Goal: Task Accomplishment & Management: Use online tool/utility

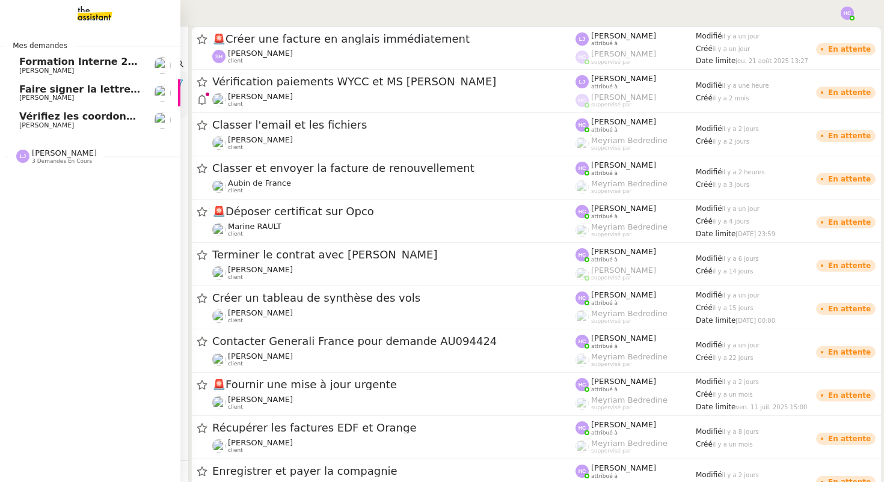
click at [55, 119] on span "Vérifiez les coordonnées bancaires pour le virement" at bounding box center [160, 116] width 283 height 11
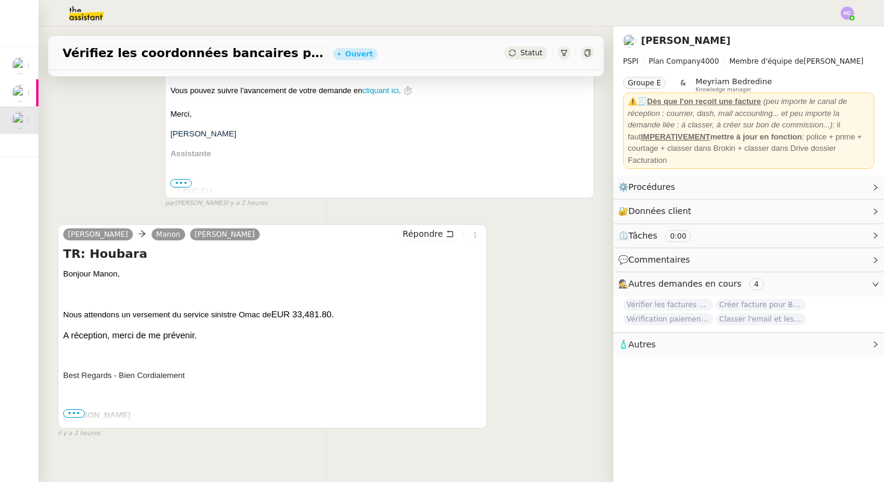
scroll to position [251, 0]
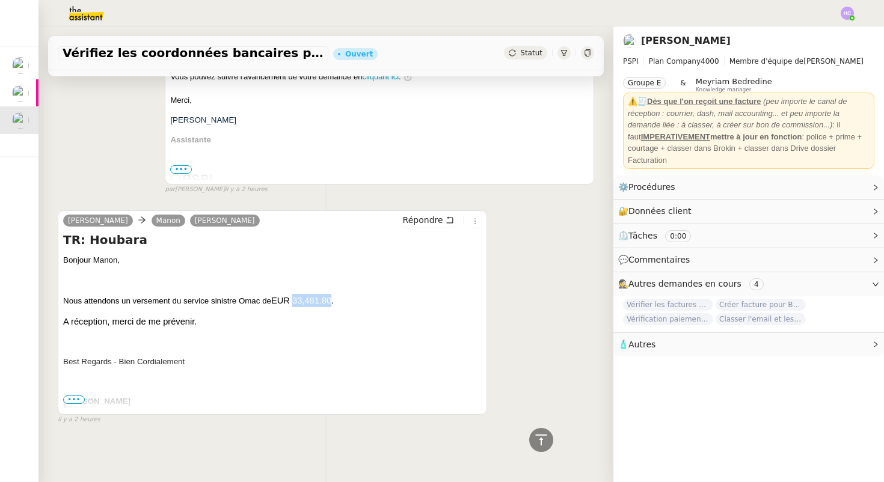
drag, startPoint x: 334, startPoint y: 303, endPoint x: 295, endPoint y: 303, distance: 39.7
click at [295, 303] on span "EUR 33,481.80." at bounding box center [302, 301] width 63 height 10
copy span "33,481.80"
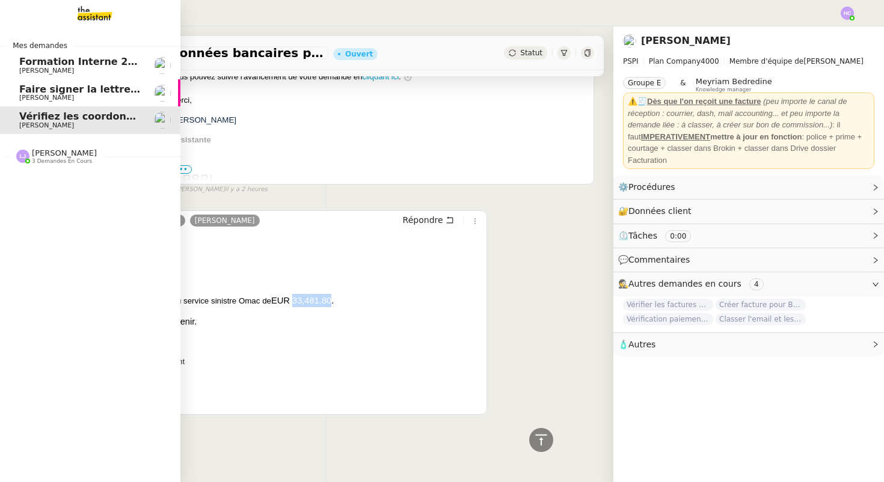
click at [92, 63] on span "Formation Interne 2 - [PERSON_NAME]" at bounding box center [123, 61] width 209 height 11
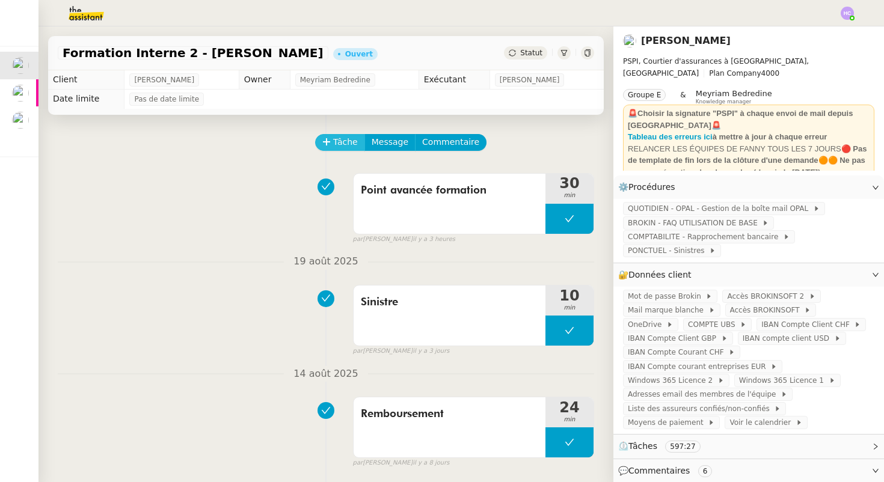
click at [335, 143] on span "Tâche" at bounding box center [345, 142] width 25 height 14
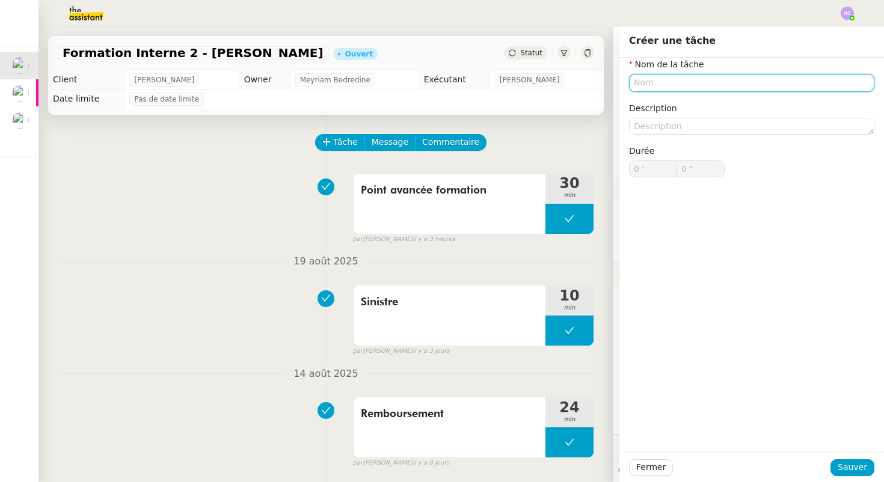
click at [667, 81] on input "text" at bounding box center [751, 82] width 245 height 17
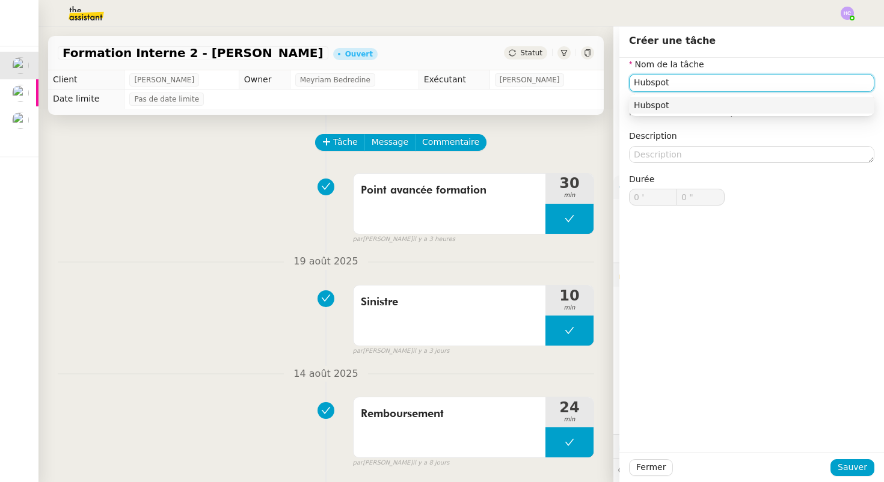
click at [689, 105] on div "Hubspot" at bounding box center [752, 105] width 236 height 11
type input "Hubspot"
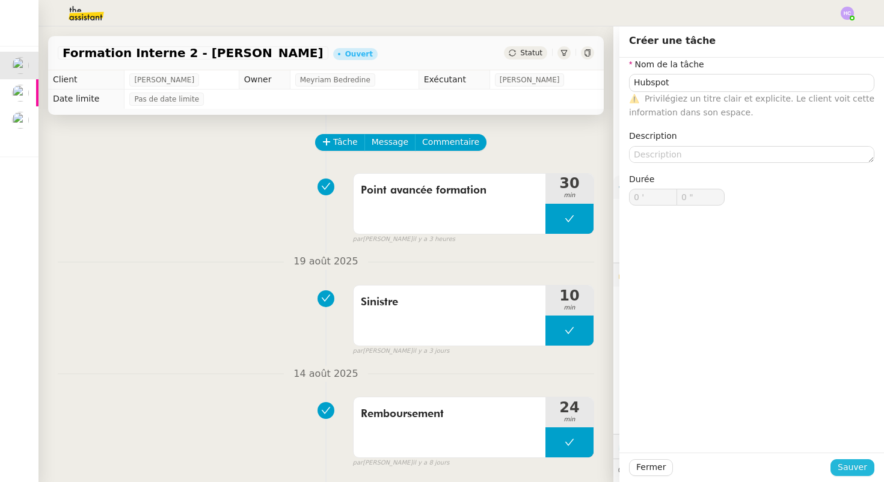
click at [857, 472] on span "Sauver" at bounding box center [852, 468] width 29 height 14
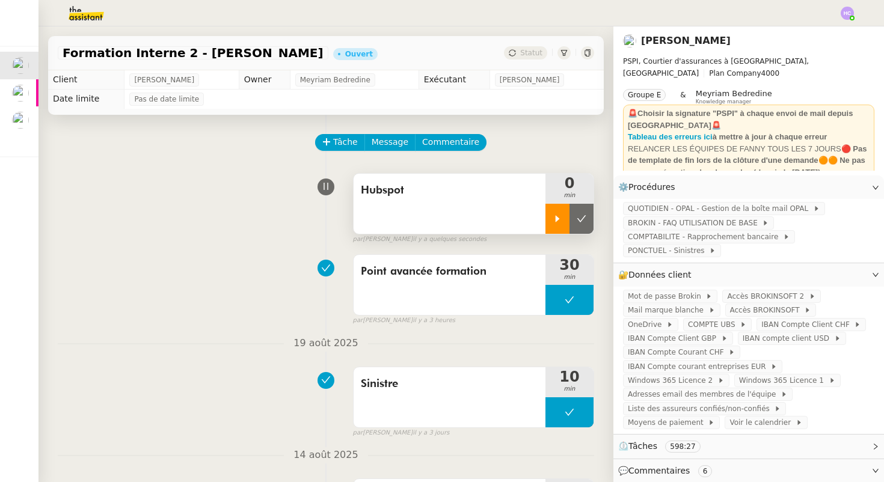
click at [556, 224] on div at bounding box center [558, 219] width 24 height 30
click at [573, 212] on div at bounding box center [570, 219] width 48 height 30
click at [582, 219] on icon at bounding box center [582, 218] width 9 height 7
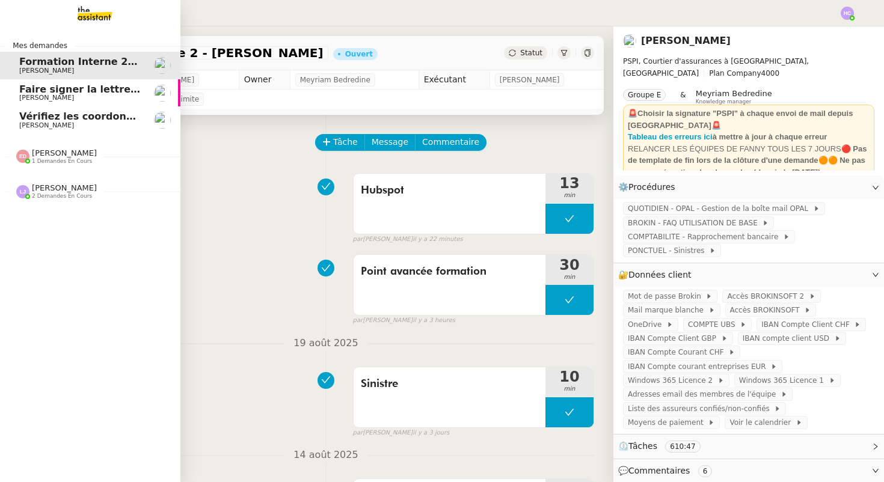
click at [49, 117] on span "Vérifiez les coordonnées bancaires pour le virement" at bounding box center [160, 116] width 283 height 11
